Goal: Check status

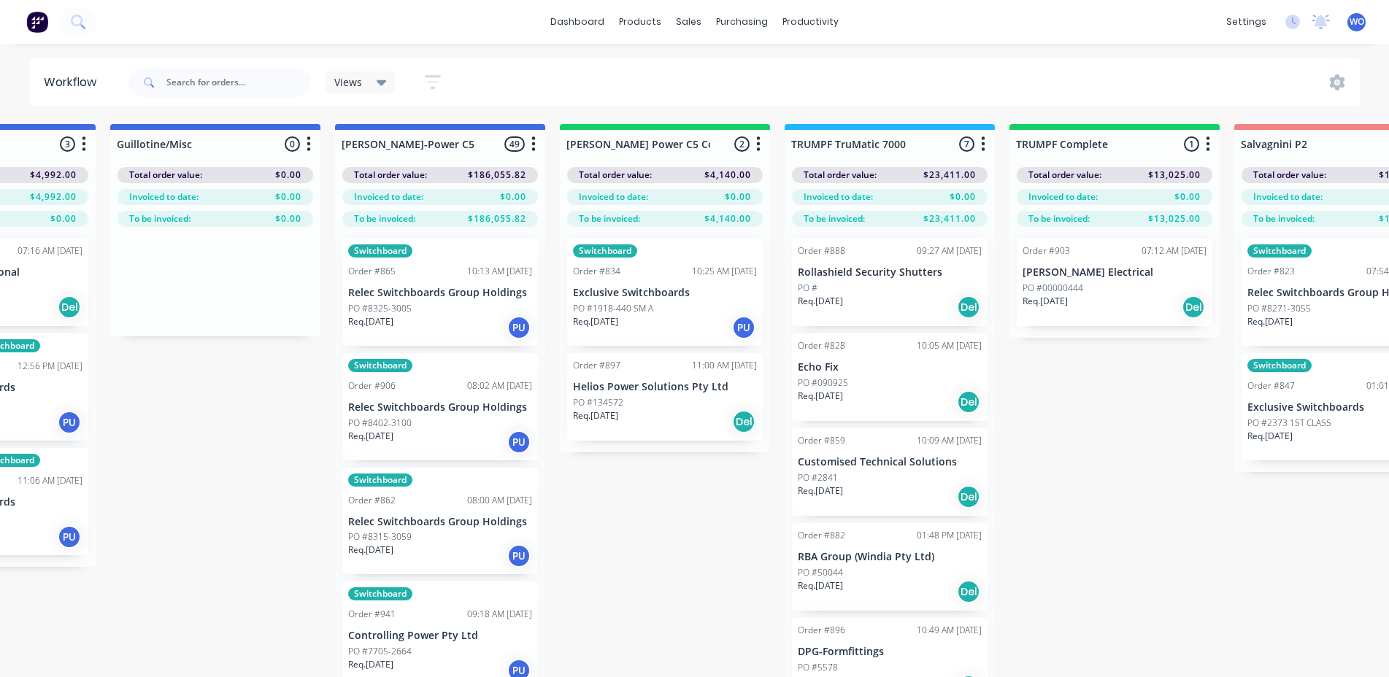
scroll to position [0, 1266]
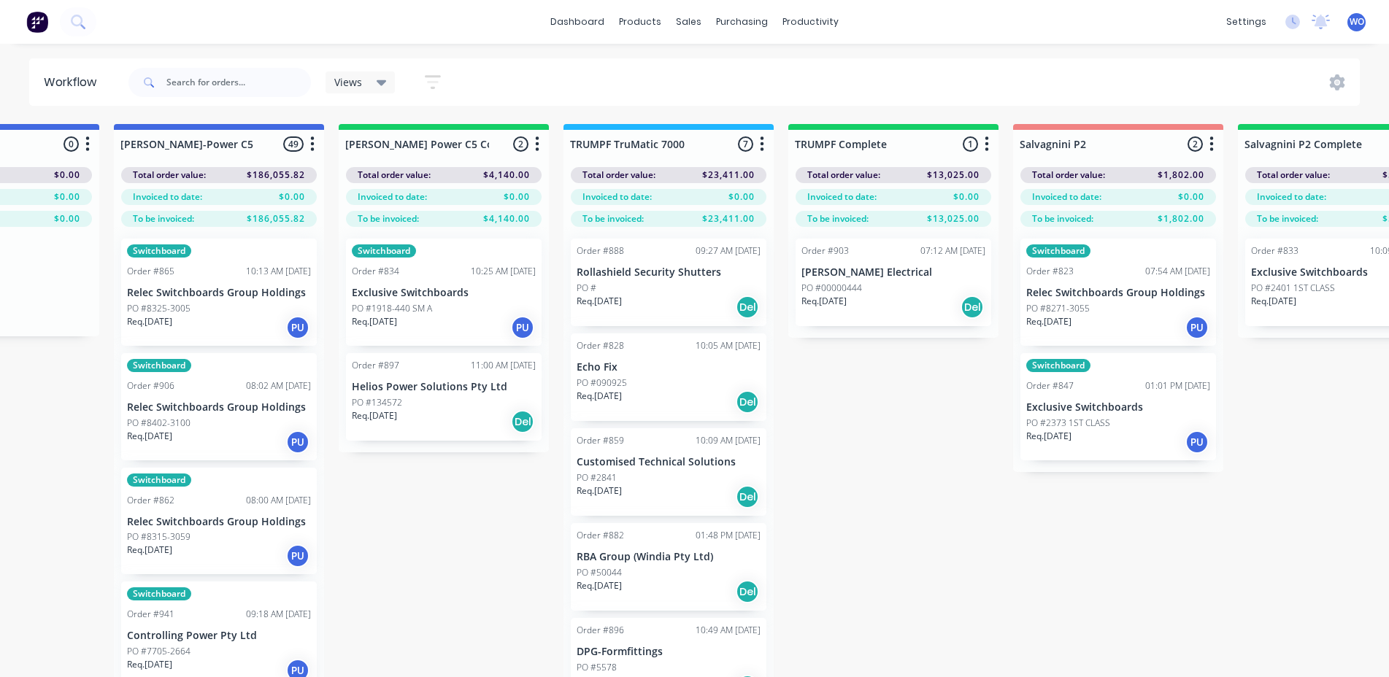
click at [423, 312] on p "PO #1918-440 SM A" at bounding box center [392, 308] width 80 height 13
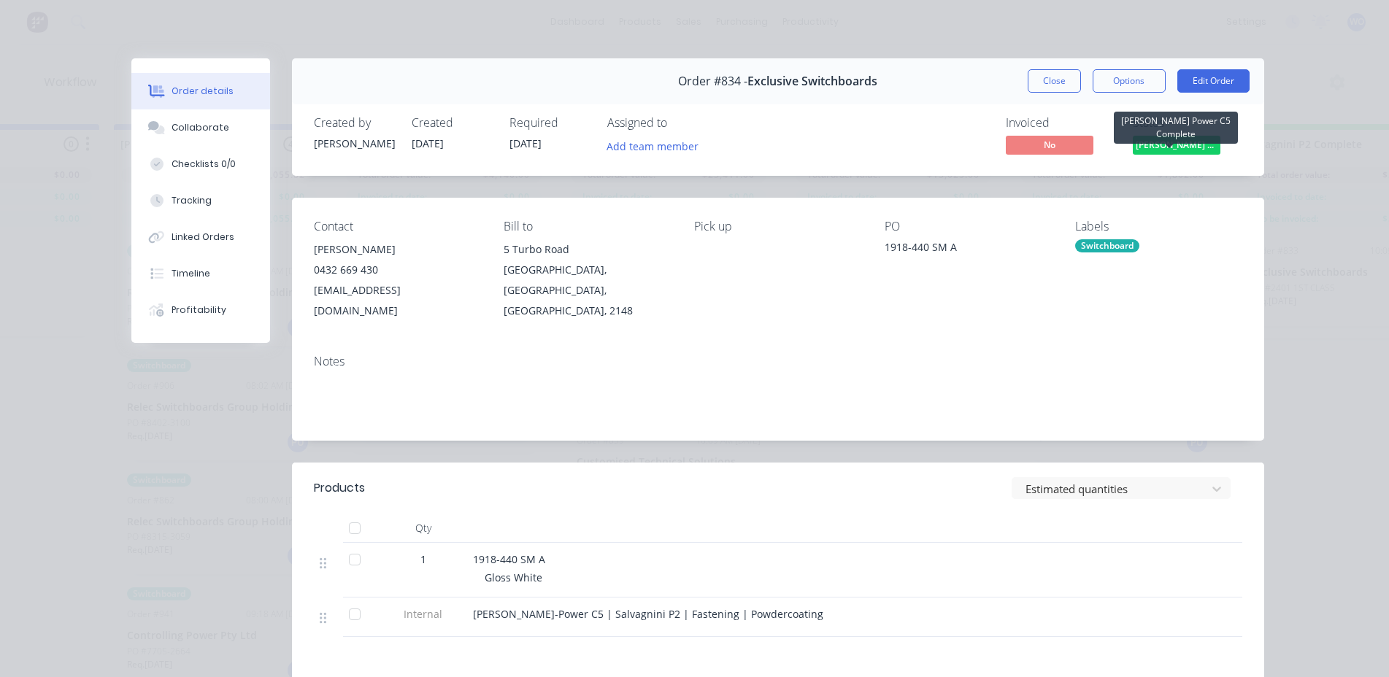
click at [1166, 153] on span "[PERSON_NAME] Power C5 C..." at bounding box center [1177, 145] width 88 height 18
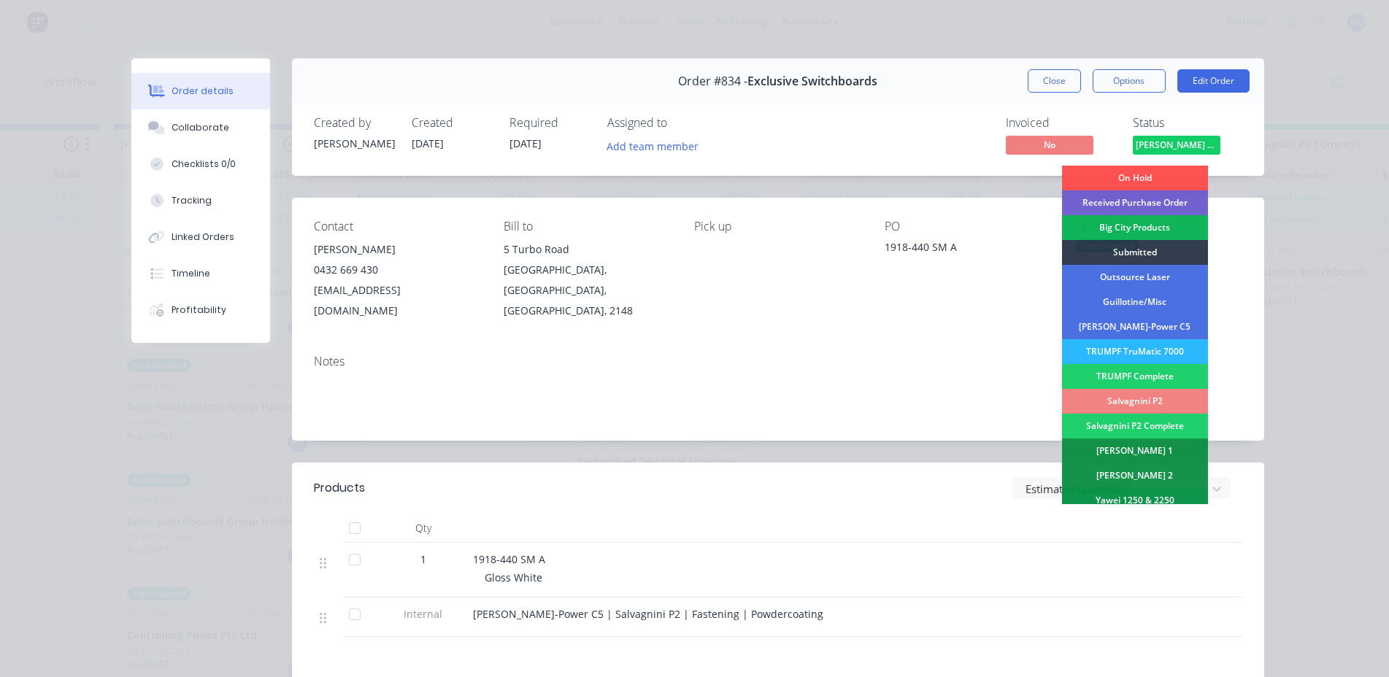
click at [1141, 398] on div "Salvagnini P2" at bounding box center [1135, 401] width 146 height 25
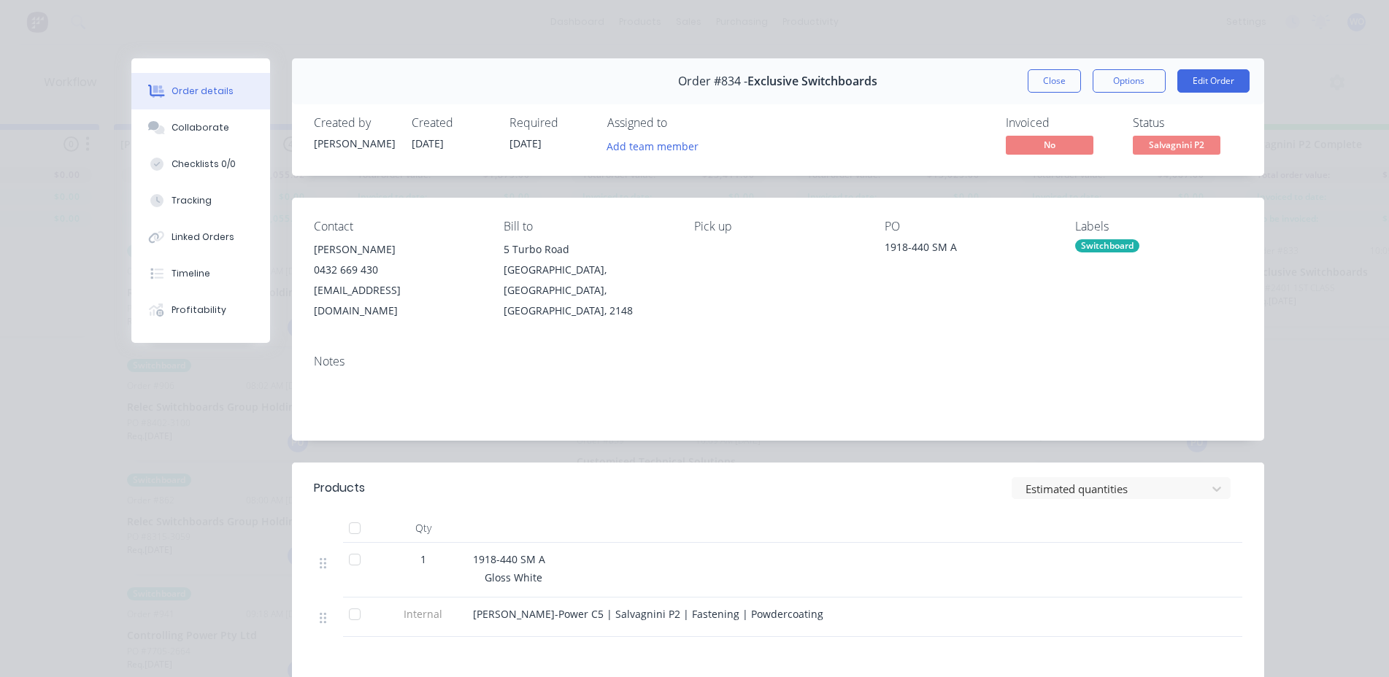
click at [1051, 65] on div "Order #834 - Exclusive Switchboards Close Options Edit Order" at bounding box center [778, 81] width 972 height 46
click at [1052, 80] on button "Close" at bounding box center [1054, 80] width 53 height 23
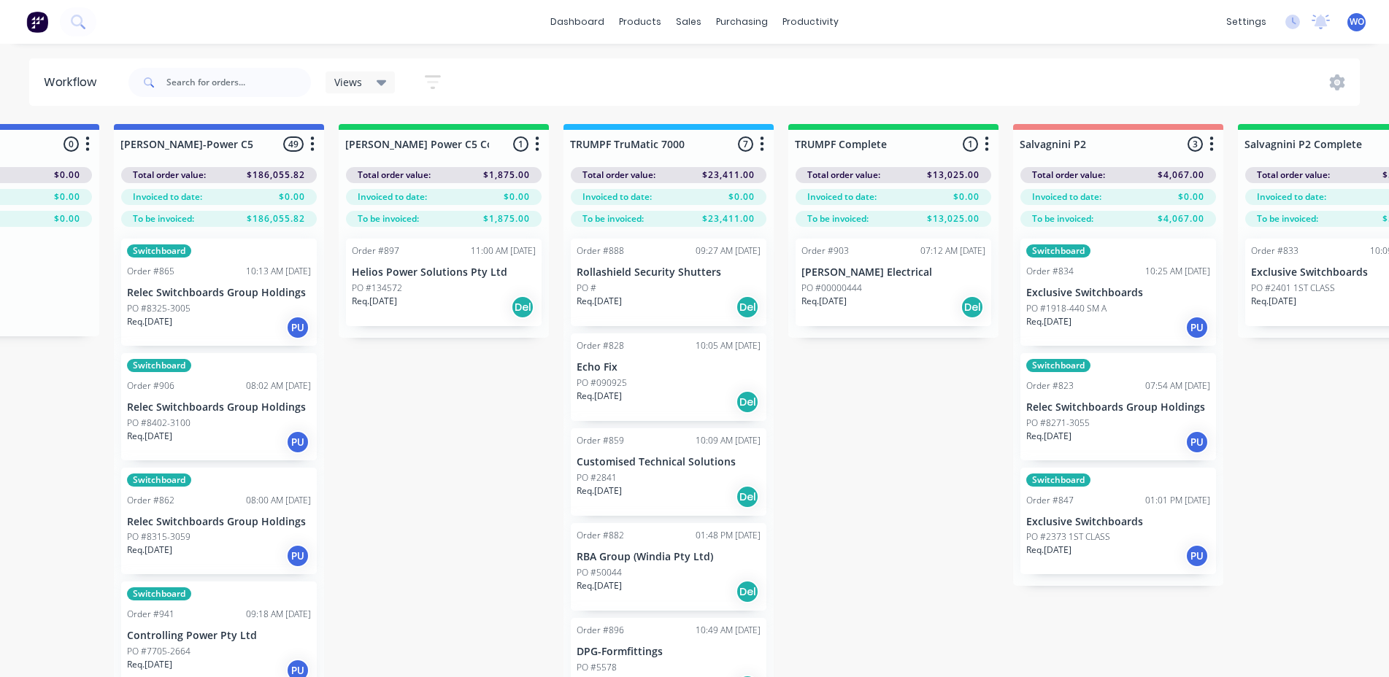
click at [502, 274] on p "Helios Power Solutions Pty Ltd" at bounding box center [444, 272] width 184 height 12
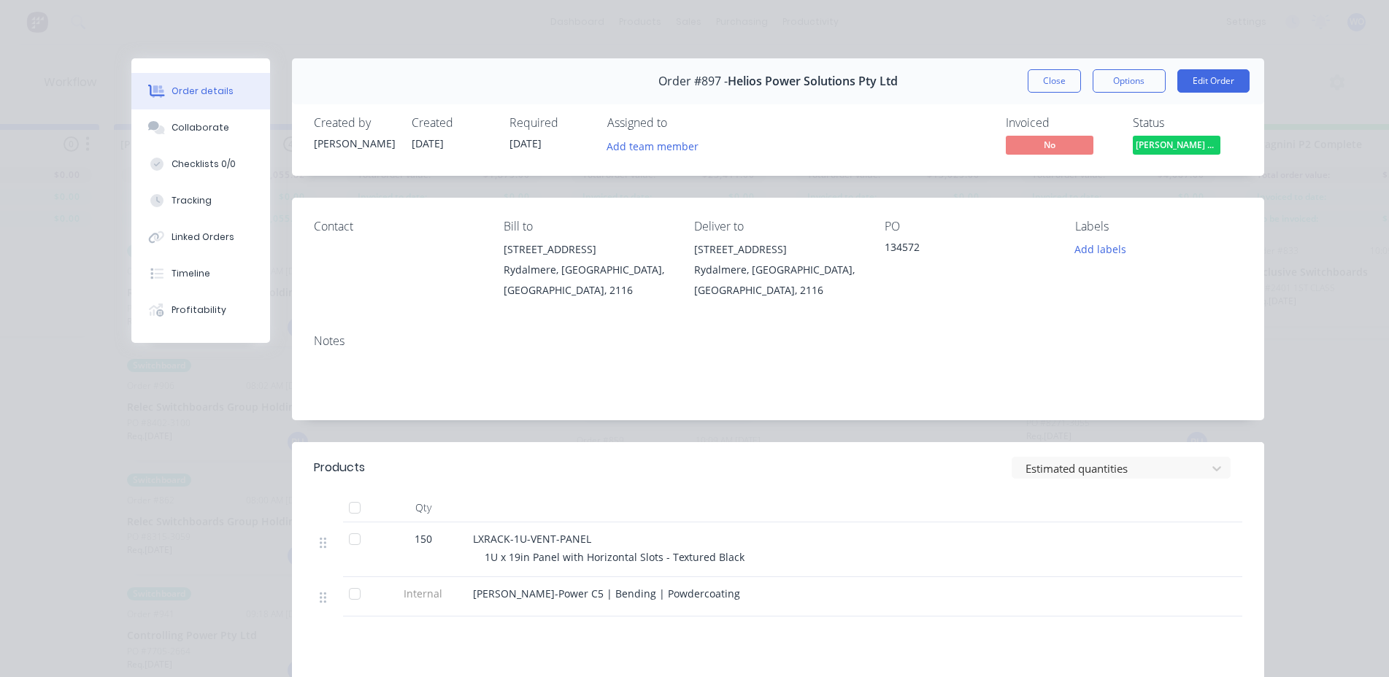
click at [1183, 153] on span "[PERSON_NAME] Power C5 C..." at bounding box center [1177, 145] width 88 height 18
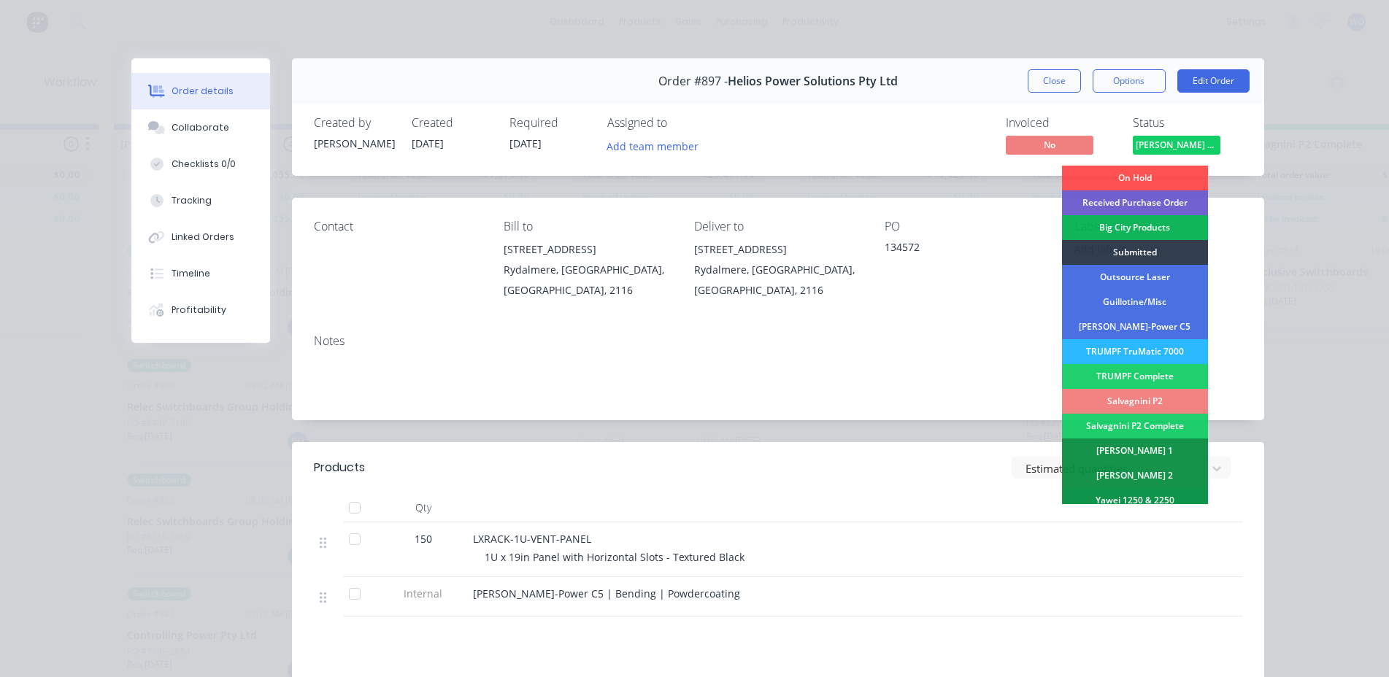
click at [1132, 401] on div "Salvagnini P2" at bounding box center [1135, 401] width 146 height 25
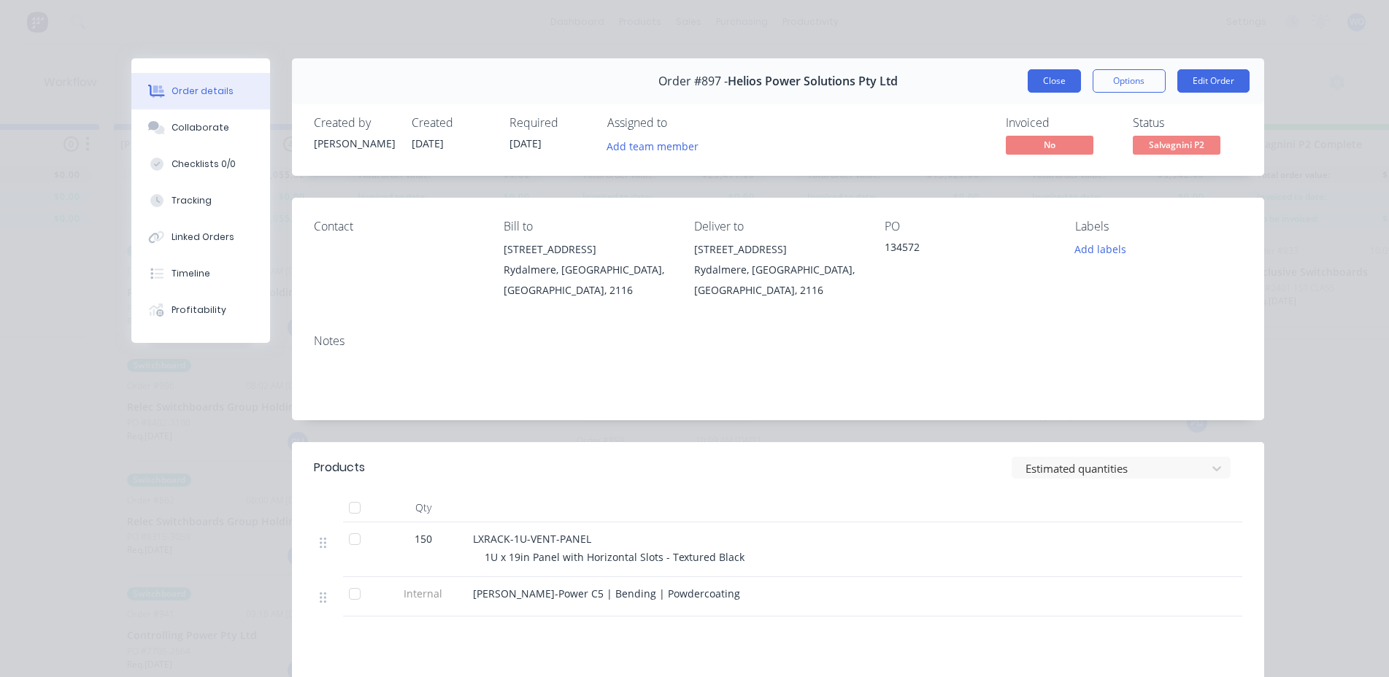
click at [1052, 83] on button "Close" at bounding box center [1054, 80] width 53 height 23
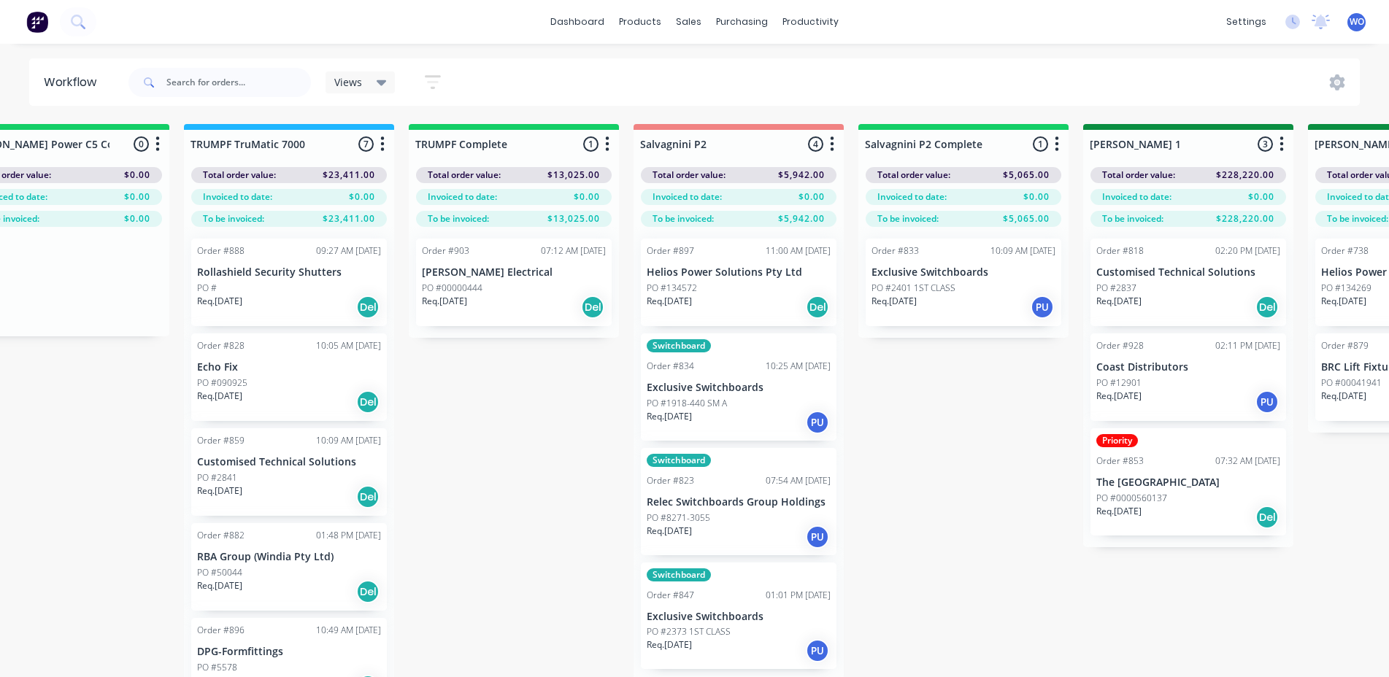
scroll to position [0, 1711]
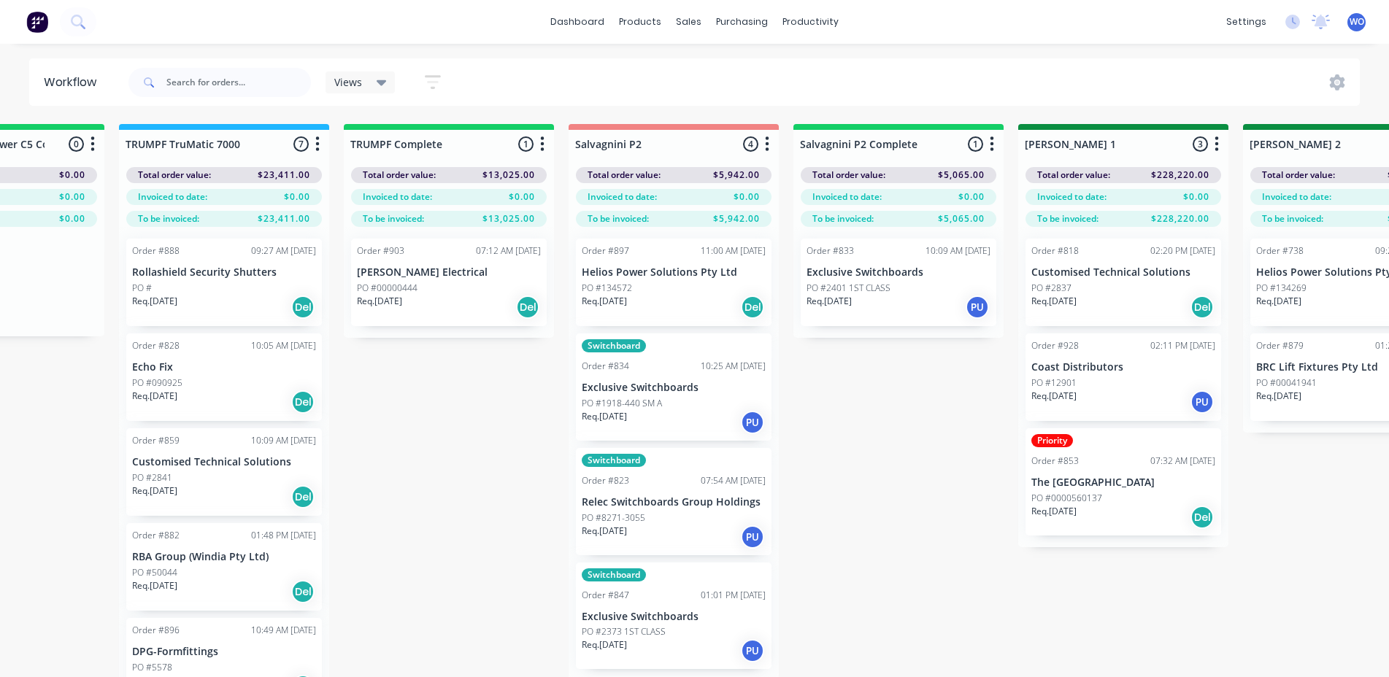
click at [421, 290] on div "PO #00000444" at bounding box center [449, 288] width 184 height 13
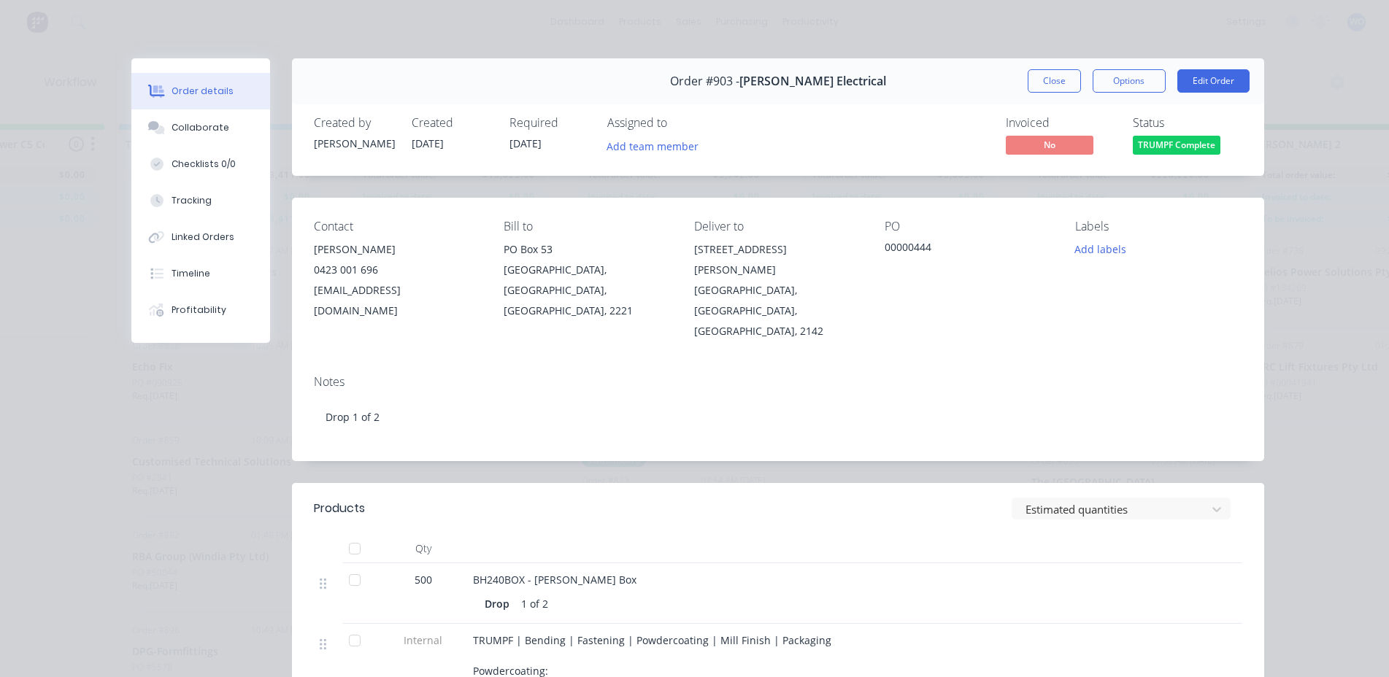
click at [1173, 148] on span "TRUMPF Complete" at bounding box center [1177, 145] width 88 height 18
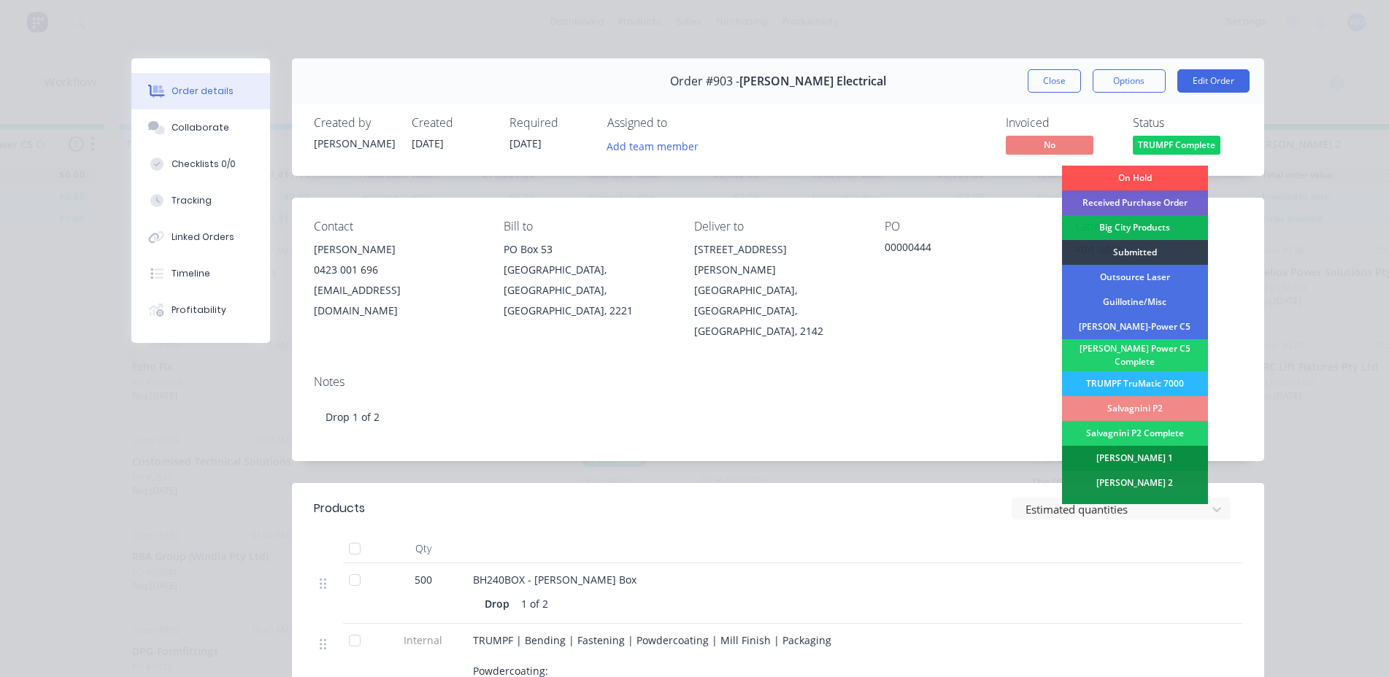
click at [1129, 451] on div "[PERSON_NAME] 1" at bounding box center [1135, 458] width 146 height 25
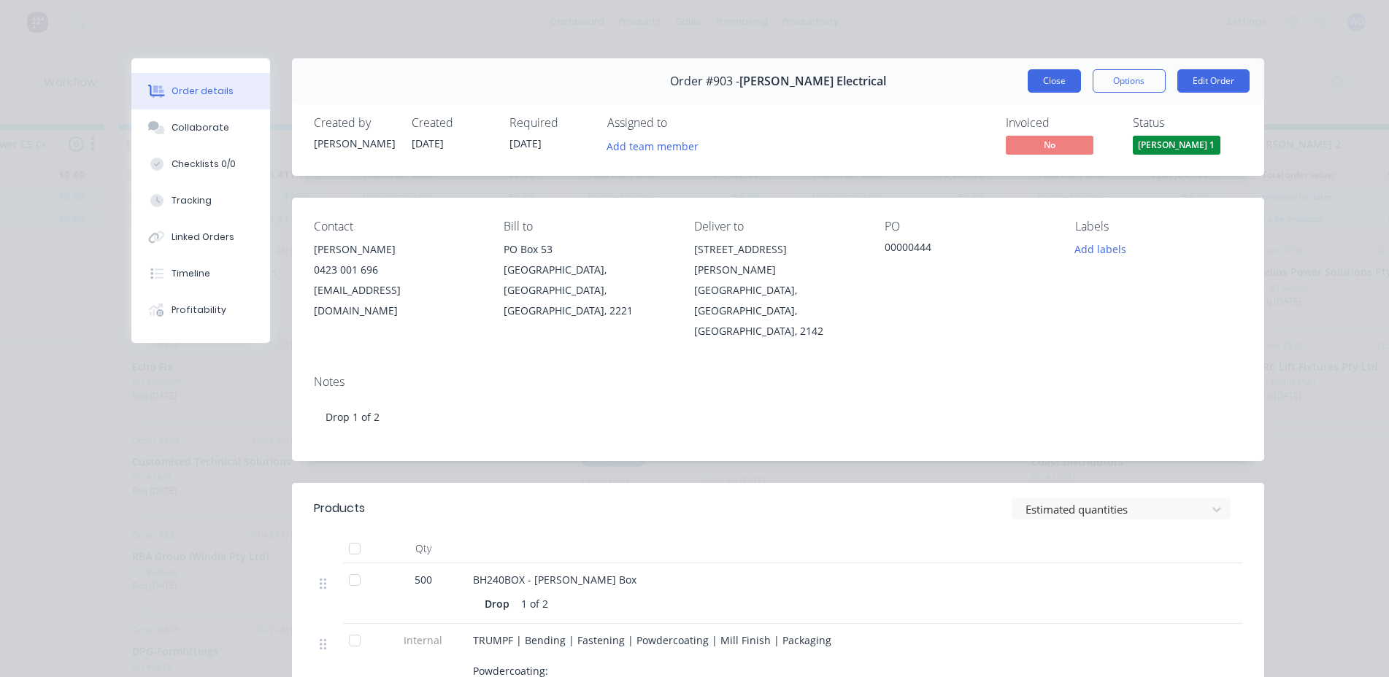
click at [1036, 83] on button "Close" at bounding box center [1054, 80] width 53 height 23
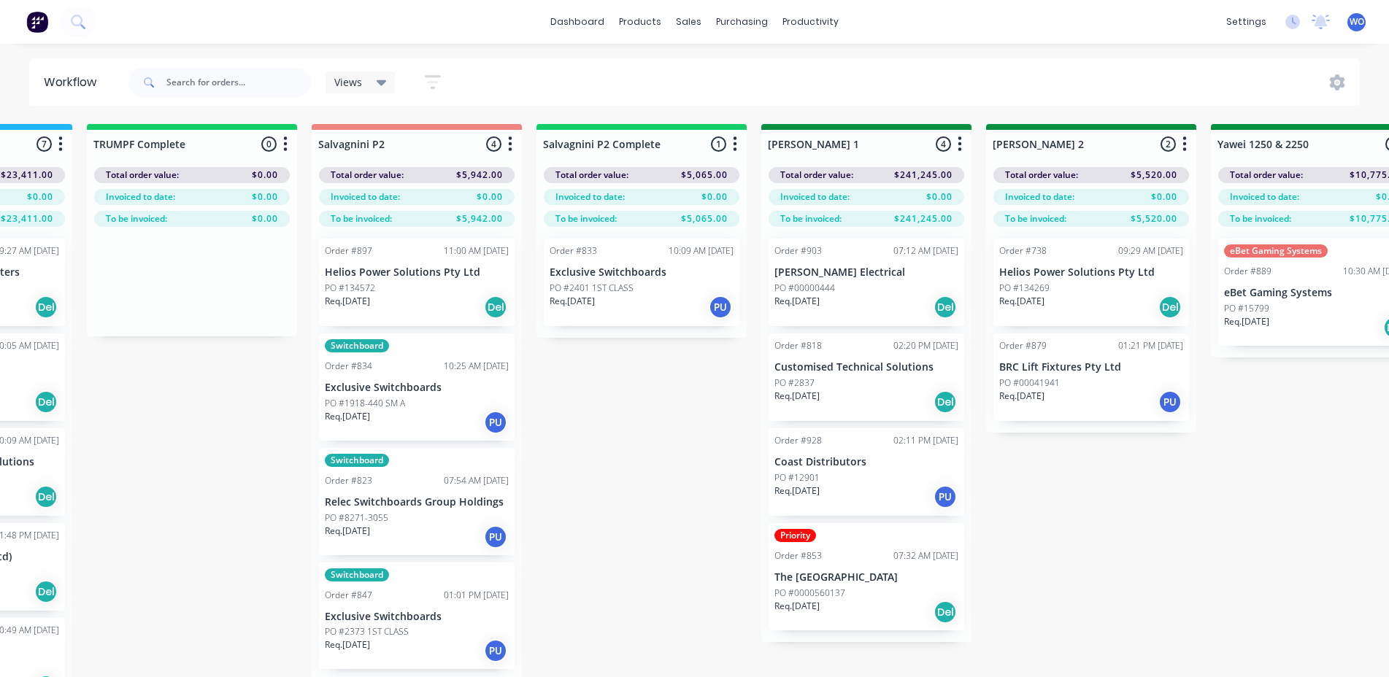
scroll to position [0, 2022]
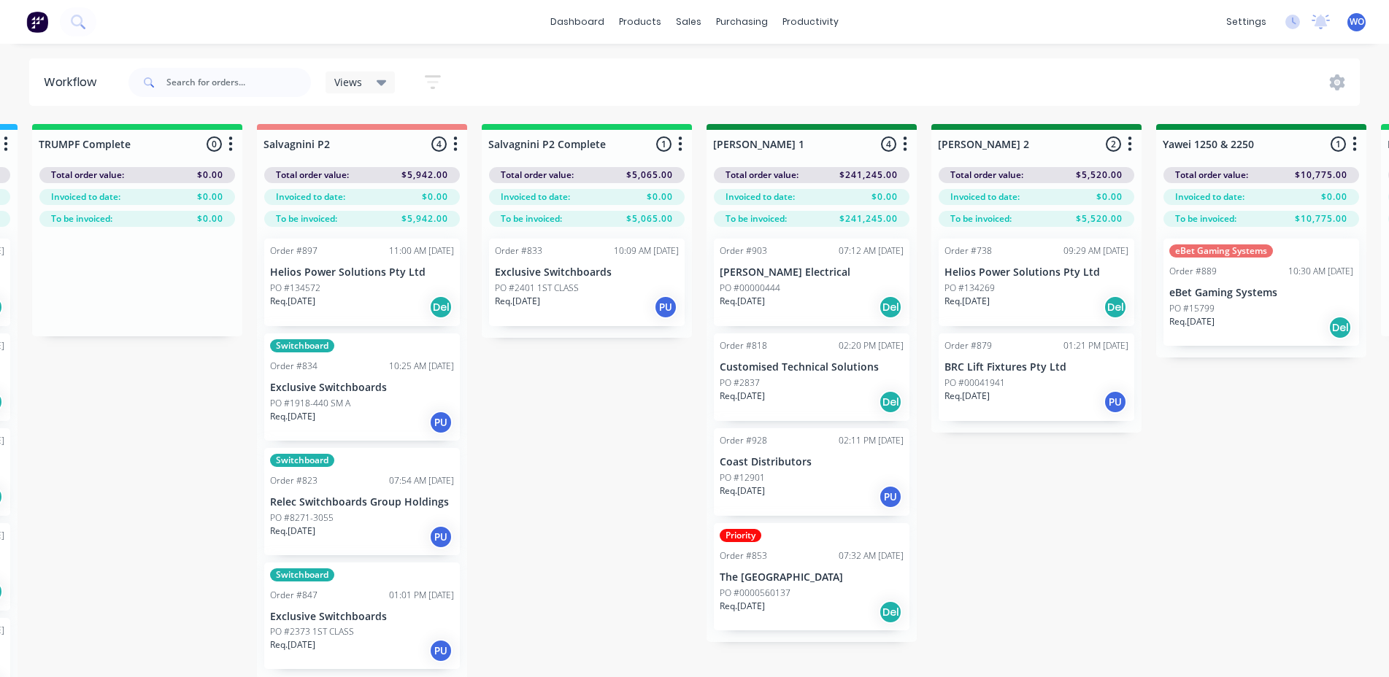
click at [552, 318] on div "Req. [DATE] PU" at bounding box center [587, 307] width 184 height 25
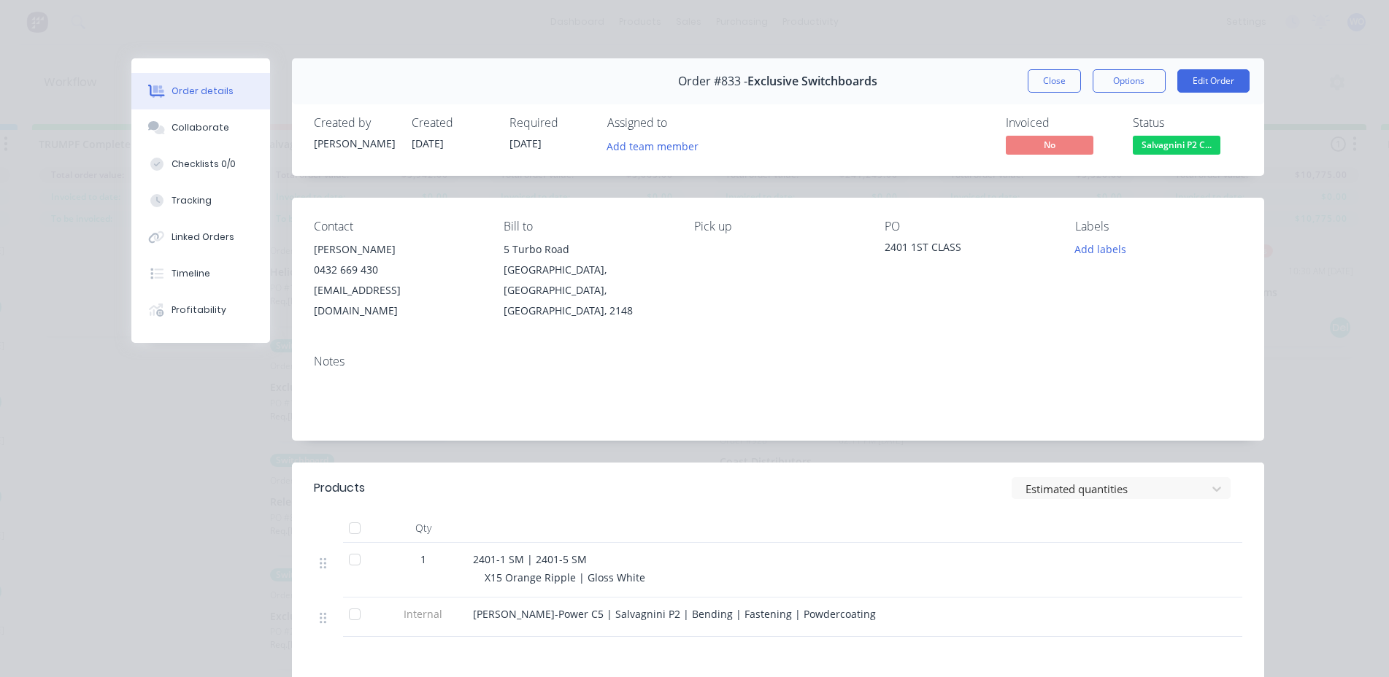
click at [1187, 156] on button "Salvagnini P2 C..." at bounding box center [1177, 147] width 88 height 22
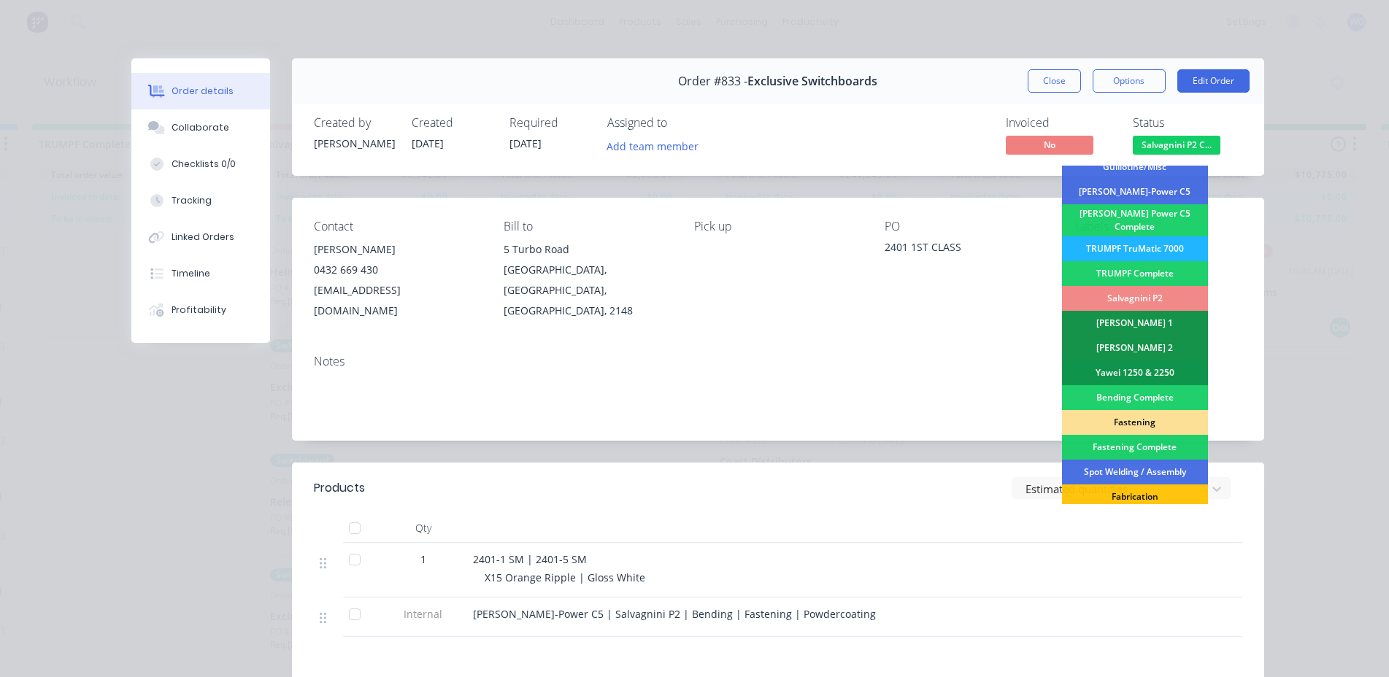
scroll to position [146, 0]
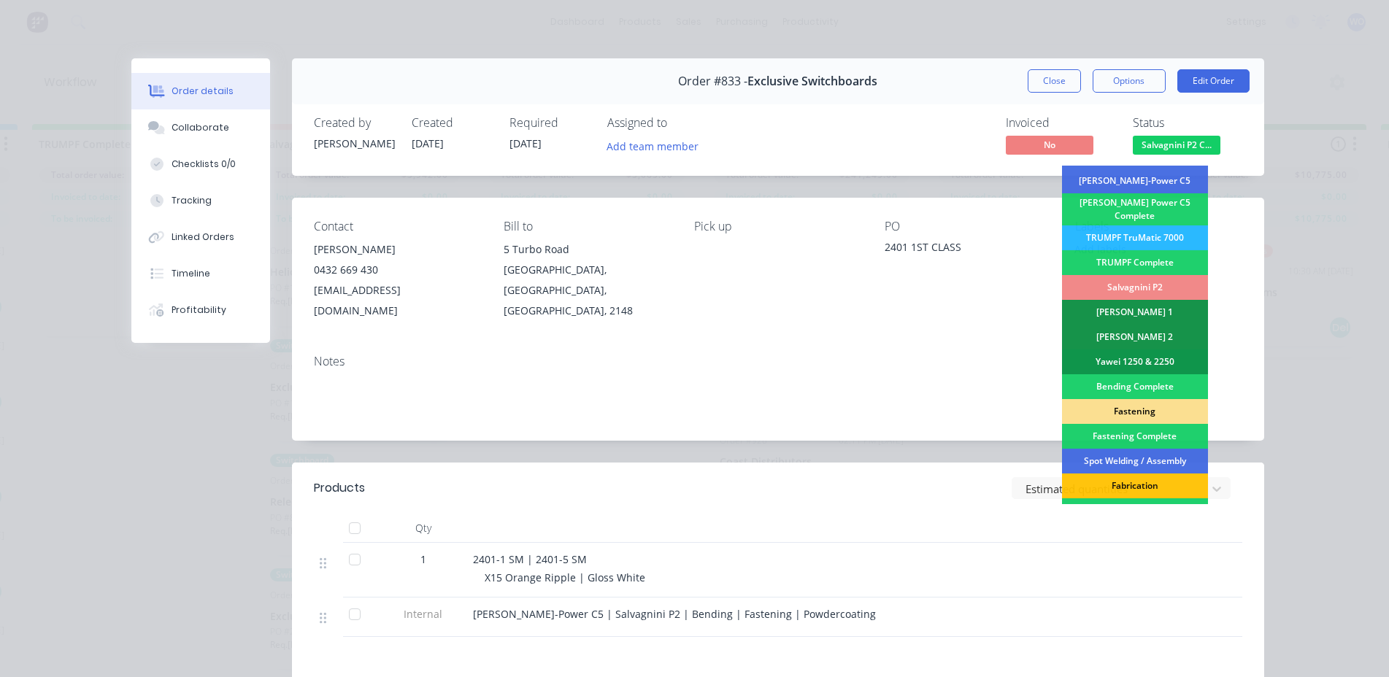
click at [1112, 402] on div "Fastening" at bounding box center [1135, 411] width 146 height 25
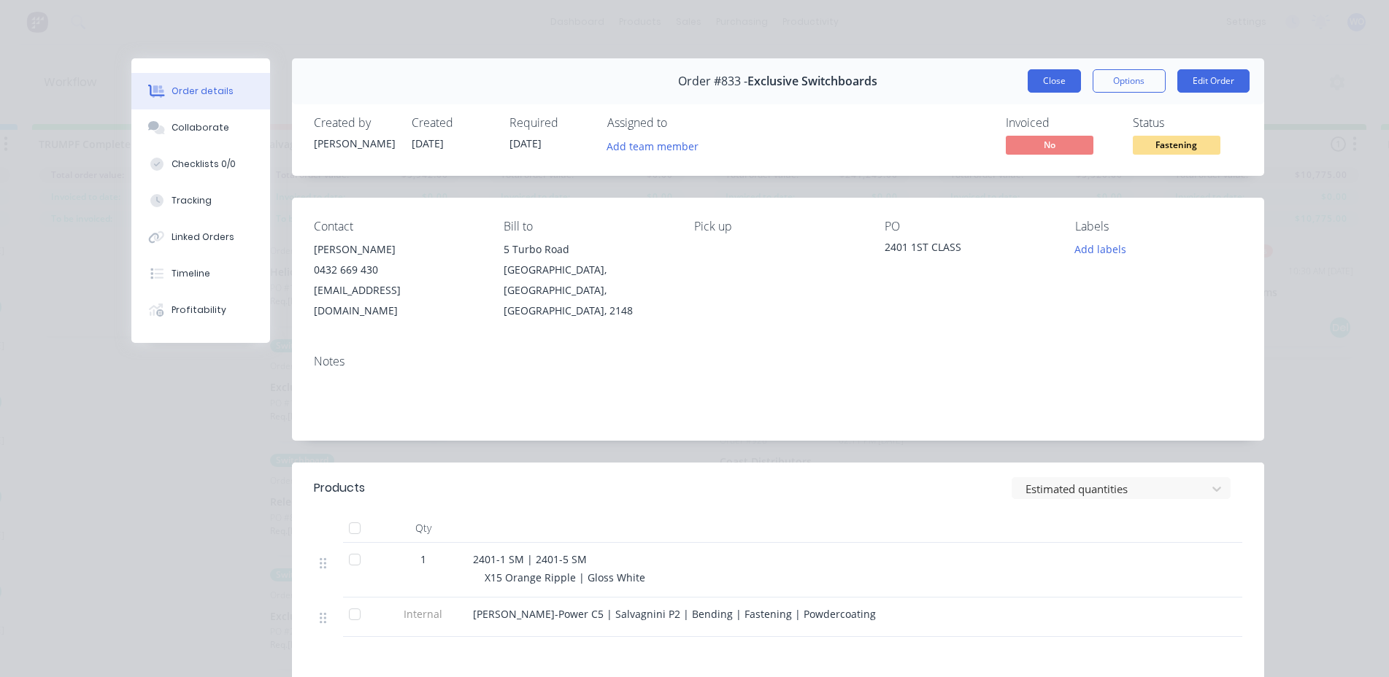
click at [1036, 72] on button "Close" at bounding box center [1054, 80] width 53 height 23
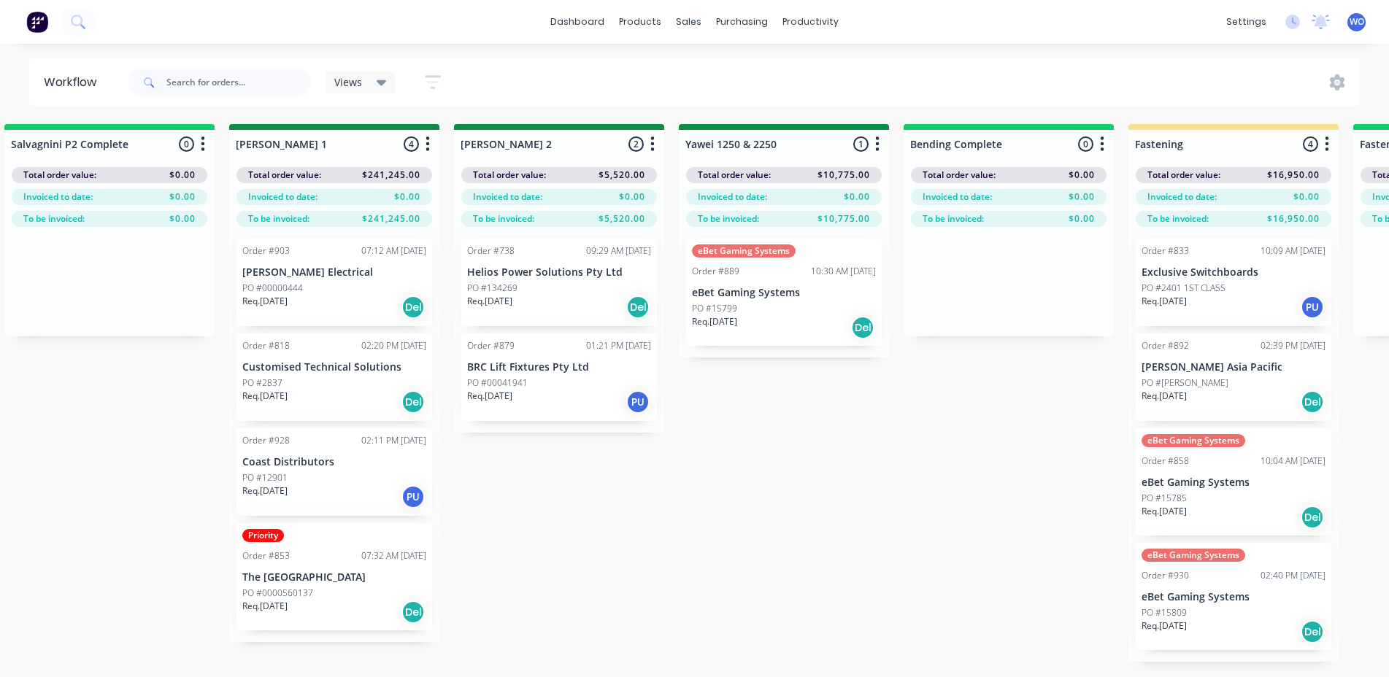
scroll to position [0, 2543]
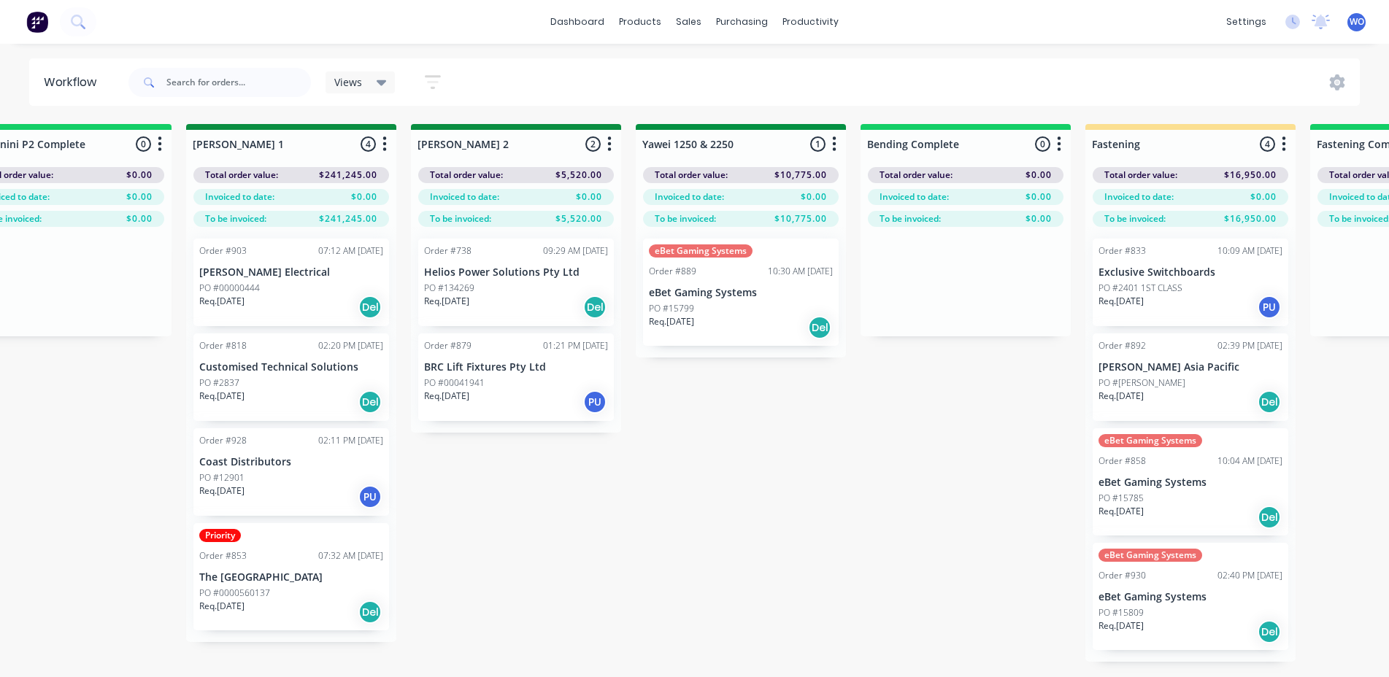
drag, startPoint x: 646, startPoint y: 677, endPoint x: 741, endPoint y: 684, distance: 95.2
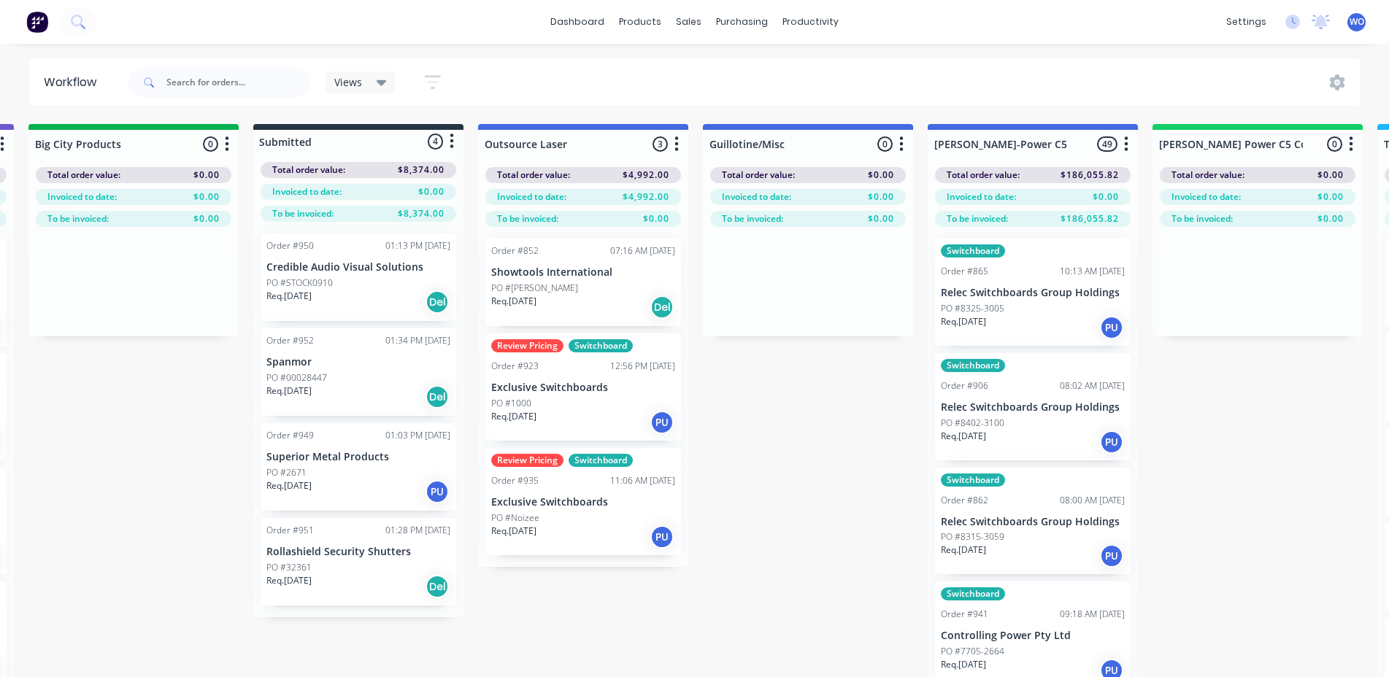
scroll to position [0, 409]
